Goal: Check status: Check status

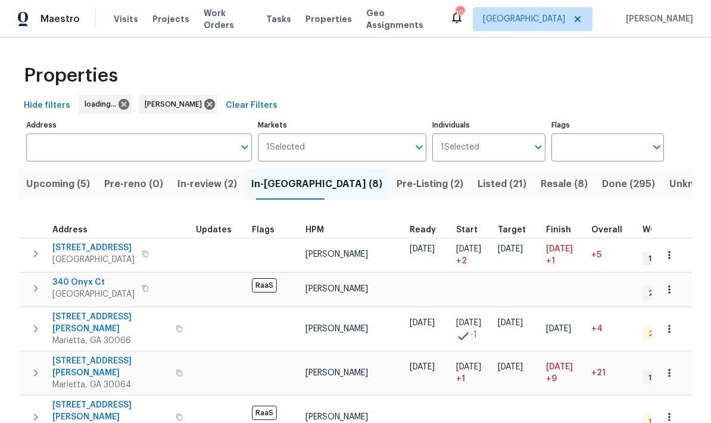
click at [303, 192] on span "In-reno (8)" at bounding box center [316, 184] width 131 height 17
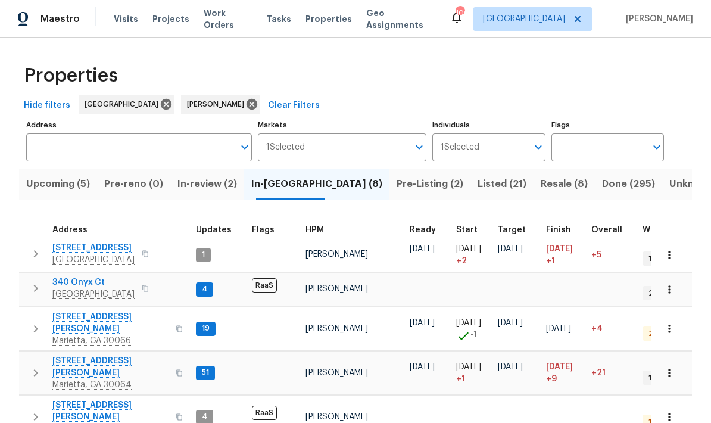
scroll to position [10, 0]
click at [33, 365] on icon "button" at bounding box center [36, 372] width 14 height 14
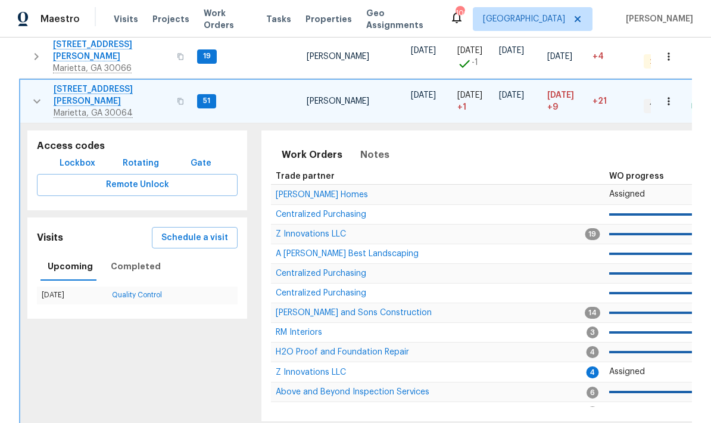
scroll to position [276, 0]
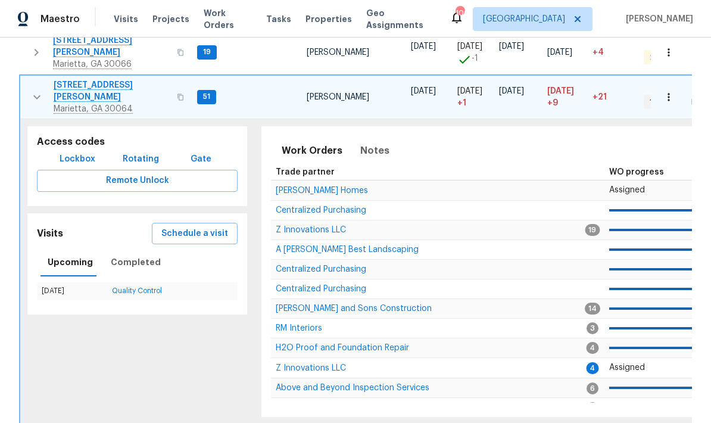
click at [154, 287] on link "Quality Control" at bounding box center [137, 290] width 50 height 7
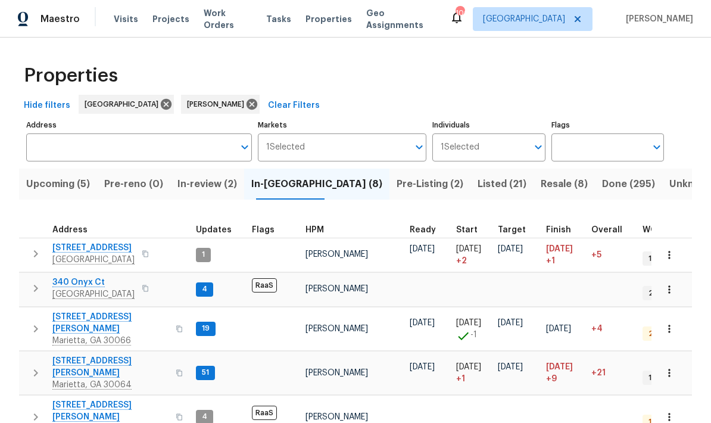
click at [136, 355] on span "[STREET_ADDRESS][PERSON_NAME]" at bounding box center [110, 367] width 116 height 24
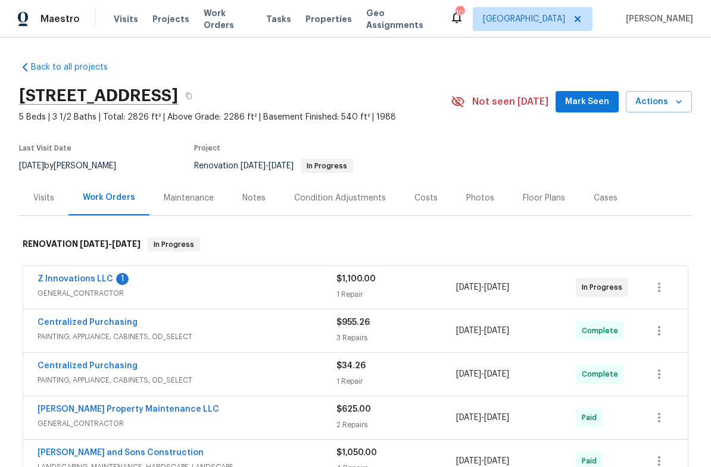
click at [90, 281] on link "Z Innovations LLC" at bounding box center [75, 279] width 76 height 8
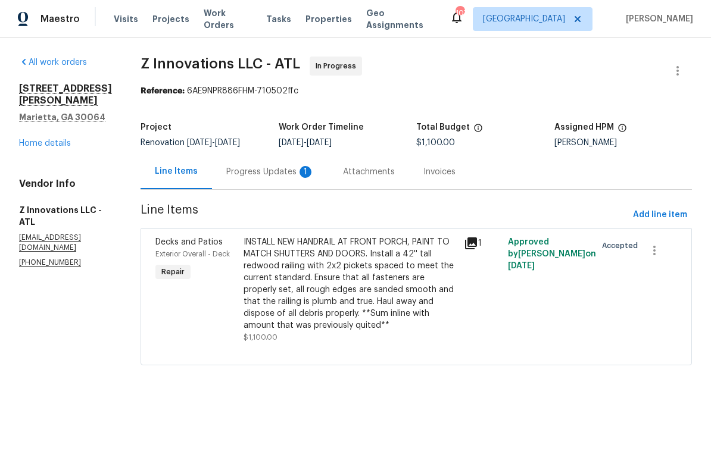
click at [282, 171] on div "Progress Updates 1" at bounding box center [270, 172] width 88 height 12
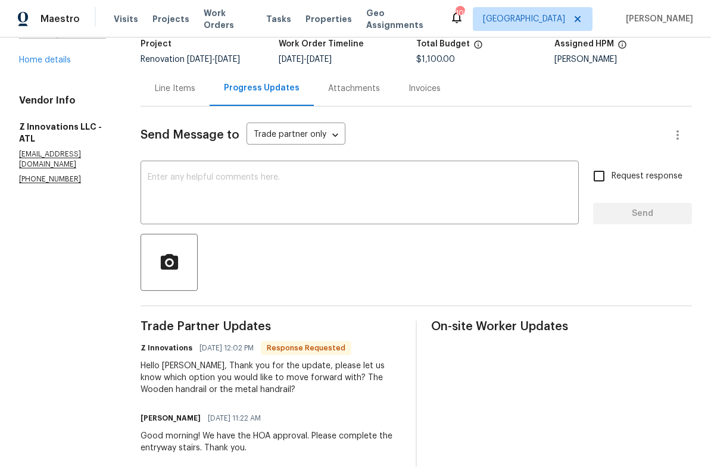
scroll to position [83, 0]
click at [174, 87] on div "Line Items" at bounding box center [175, 89] width 40 height 12
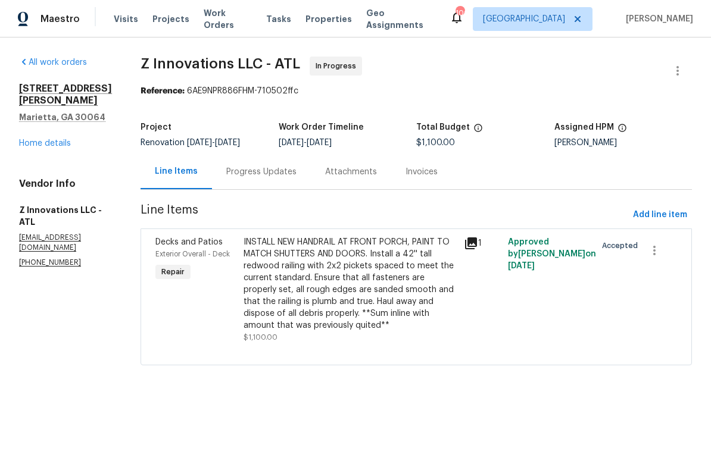
click at [265, 177] on div "Progress Updates" at bounding box center [261, 172] width 70 height 12
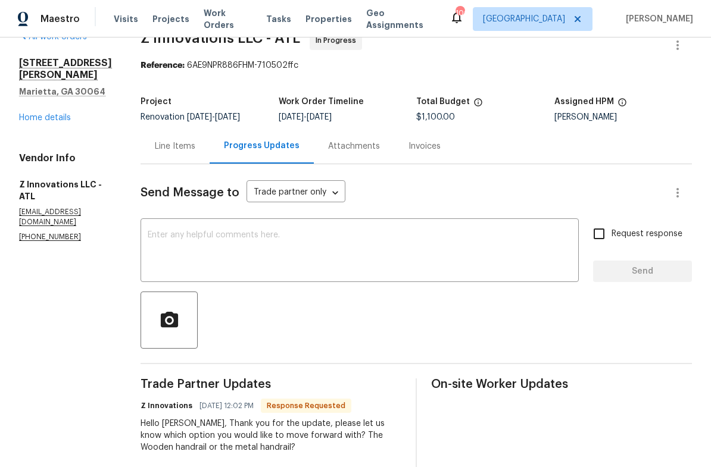
scroll to position [24, 0]
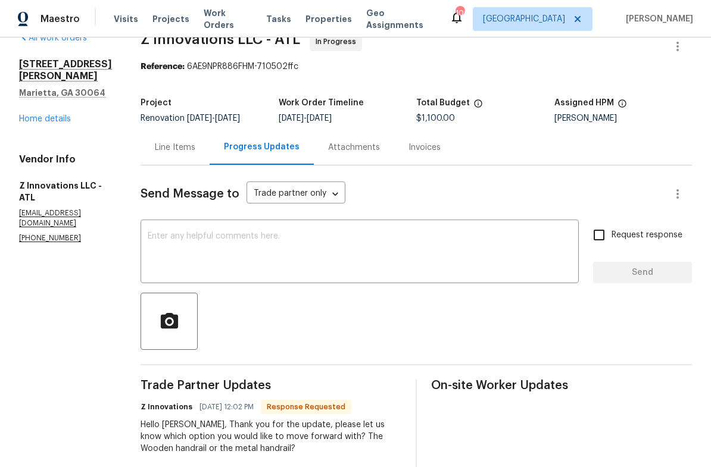
click at [180, 151] on div "Line Items" at bounding box center [175, 148] width 40 height 12
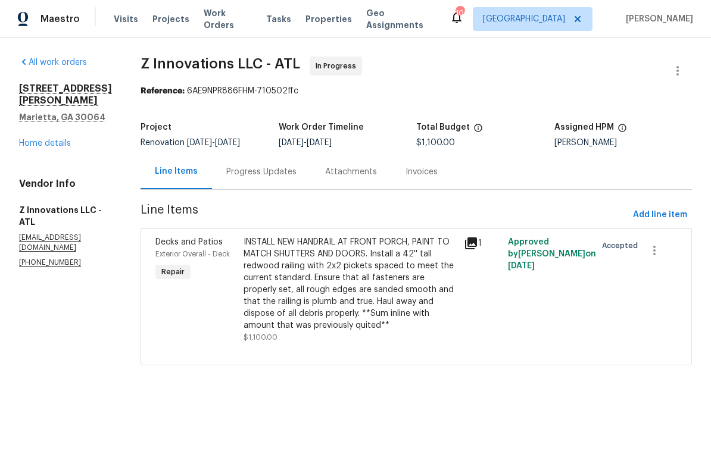
click at [470, 244] on icon at bounding box center [471, 243] width 12 height 12
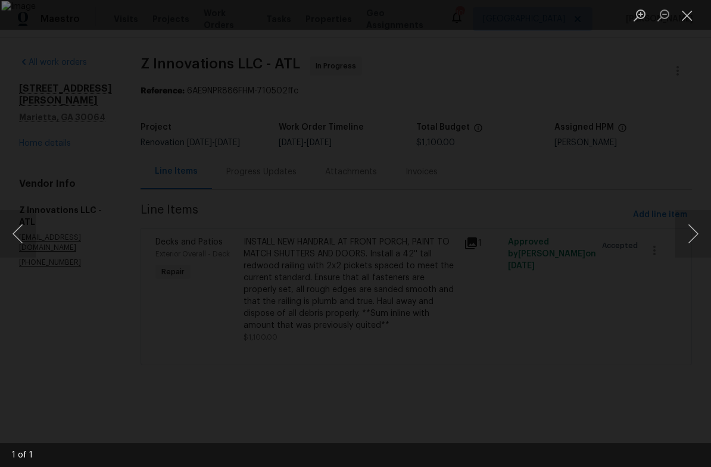
click at [693, 237] on button "Next image" at bounding box center [693, 234] width 36 height 48
click at [689, 20] on button "Close lightbox" at bounding box center [687, 15] width 24 height 21
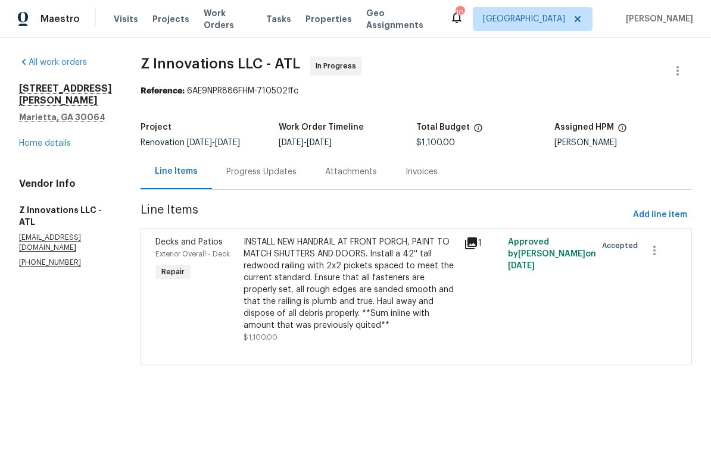
click at [270, 178] on div "Progress Updates" at bounding box center [261, 172] width 70 height 12
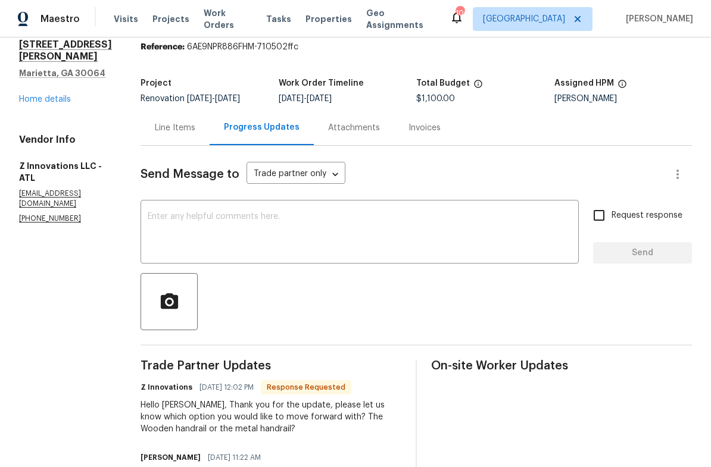
scroll to position [36, 0]
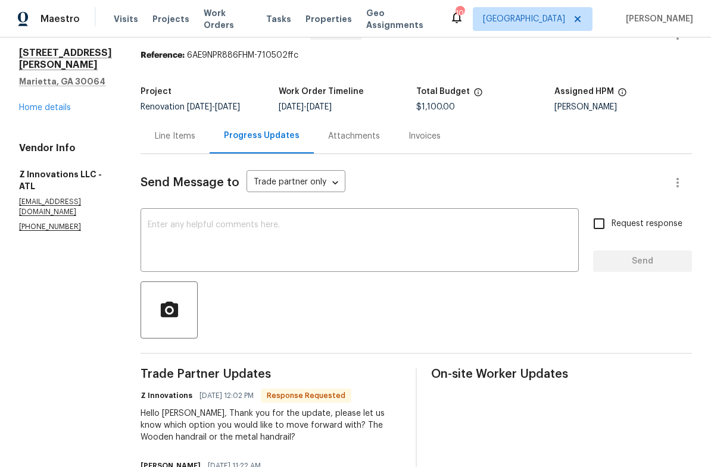
click at [180, 140] on div "Line Items" at bounding box center [175, 136] width 40 height 12
